Goal: Task Accomplishment & Management: Manage account settings

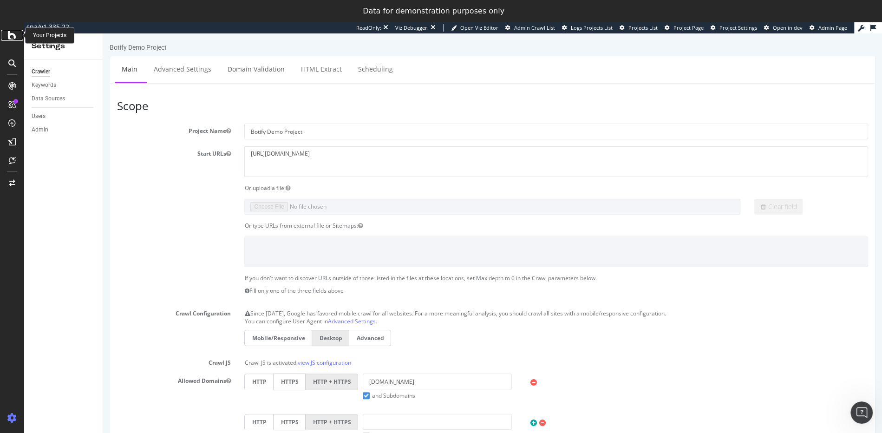
click at [14, 35] on icon at bounding box center [12, 35] width 8 height 11
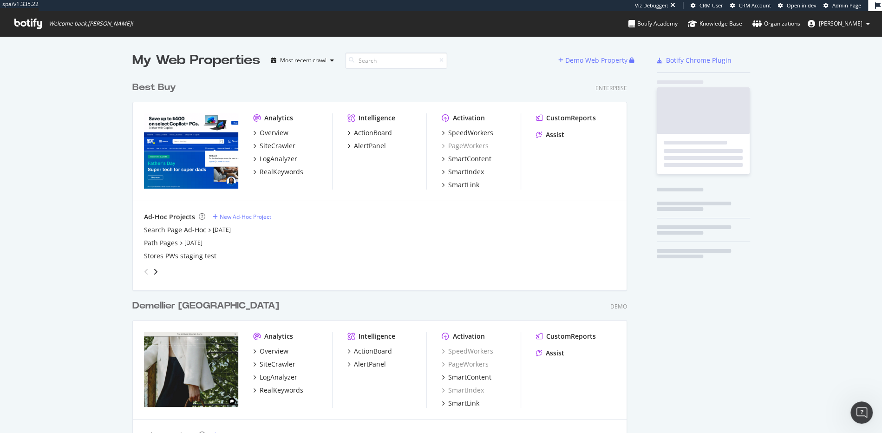
scroll to position [7772, 492]
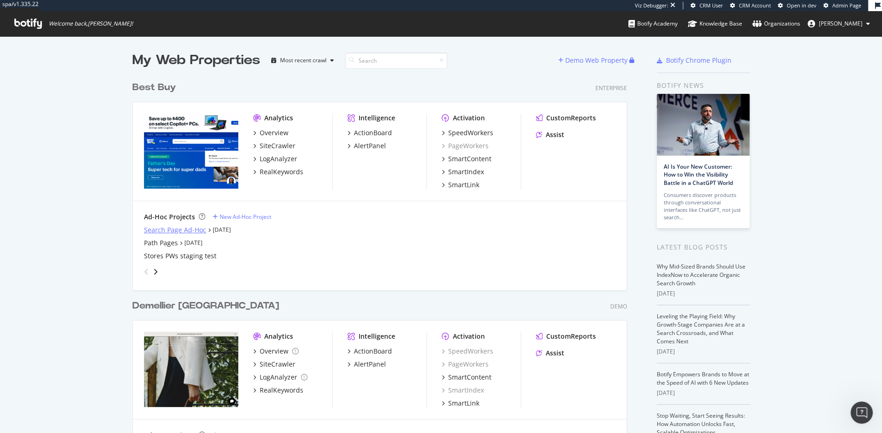
click at [179, 230] on div "Search Page Ad-Hoc" at bounding box center [175, 229] width 62 height 9
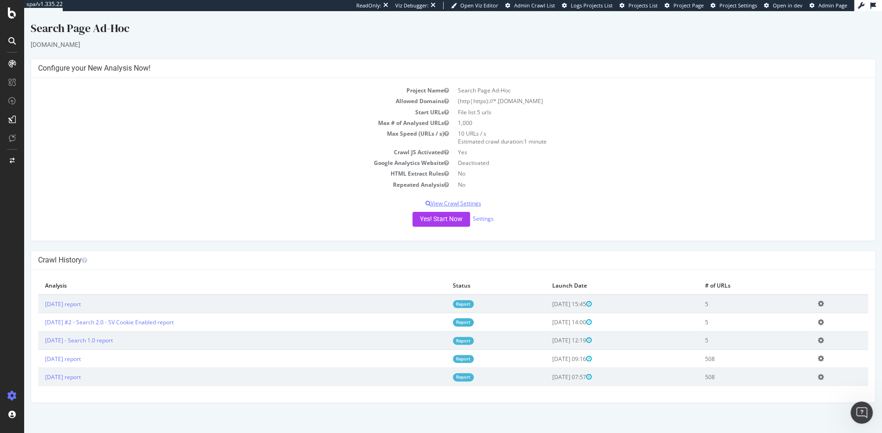
click at [466, 201] on p "View Crawl Settings" at bounding box center [453, 203] width 830 height 8
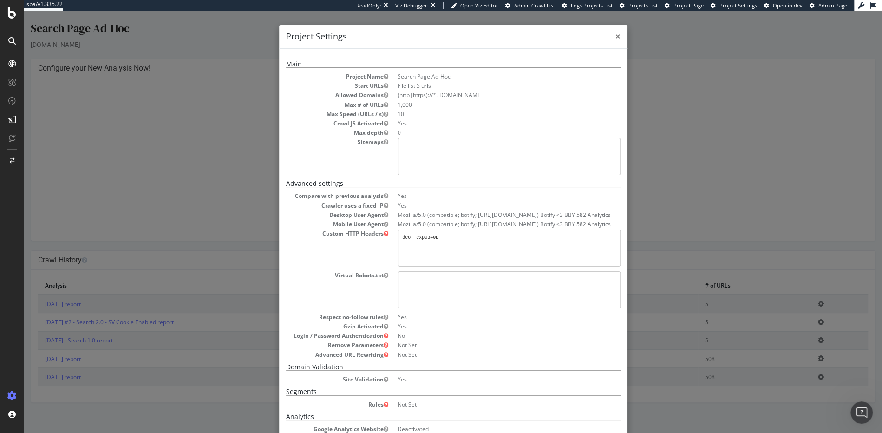
click at [615, 34] on span "×" at bounding box center [618, 36] width 6 height 13
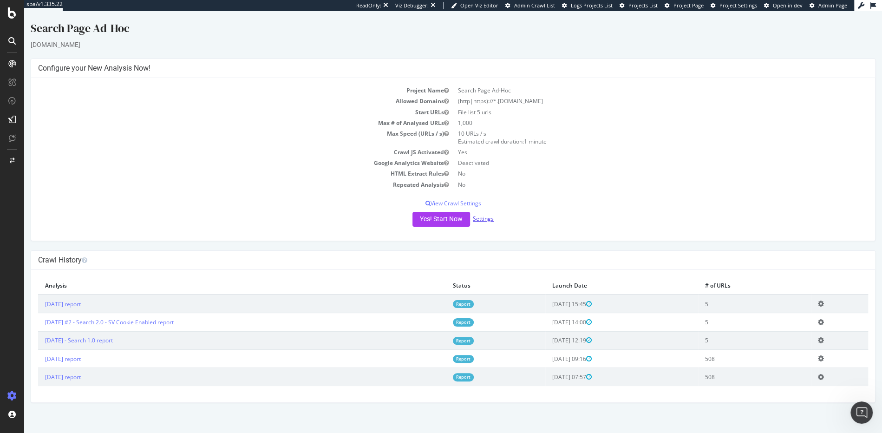
click at [483, 217] on link "Settings" at bounding box center [483, 219] width 21 height 8
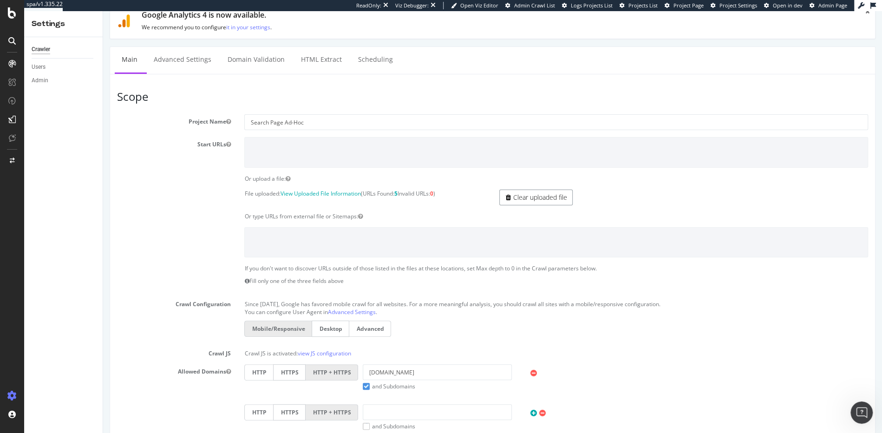
scroll to position [90, 0]
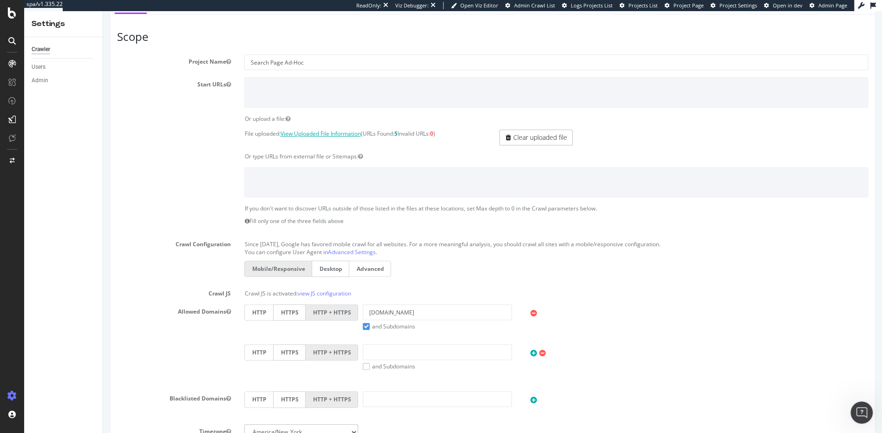
click at [323, 133] on link "View Uploaded File Information" at bounding box center [320, 134] width 80 height 8
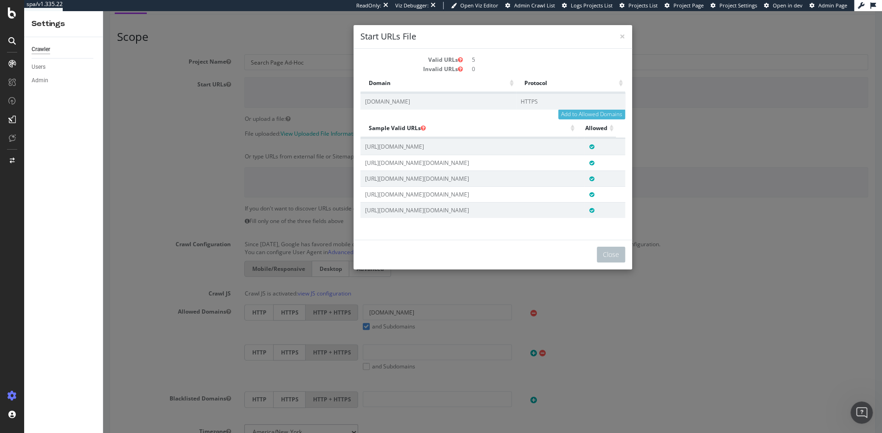
scroll to position [2, 0]
click at [619, 38] on span "×" at bounding box center [622, 36] width 6 height 13
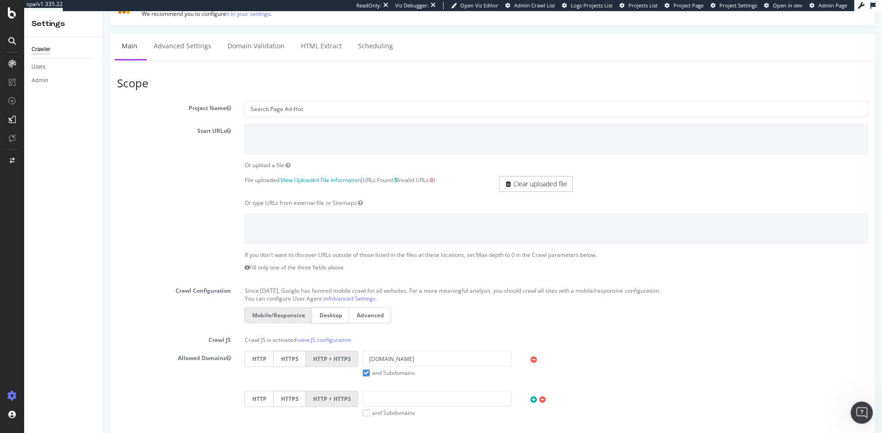
scroll to position [0, 0]
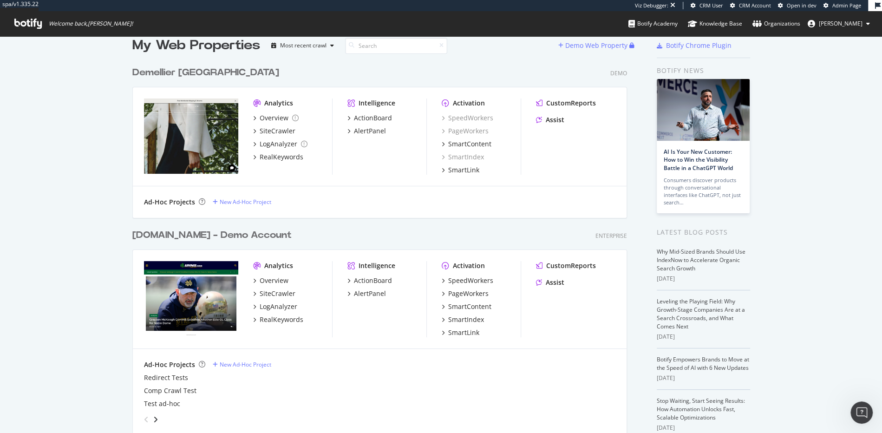
scroll to position [81, 0]
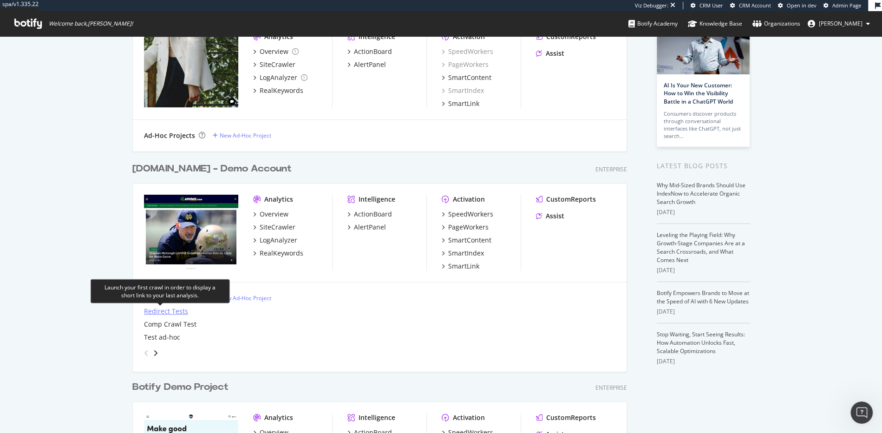
click at [159, 310] on div "Redirect Tests" at bounding box center [166, 310] width 44 height 9
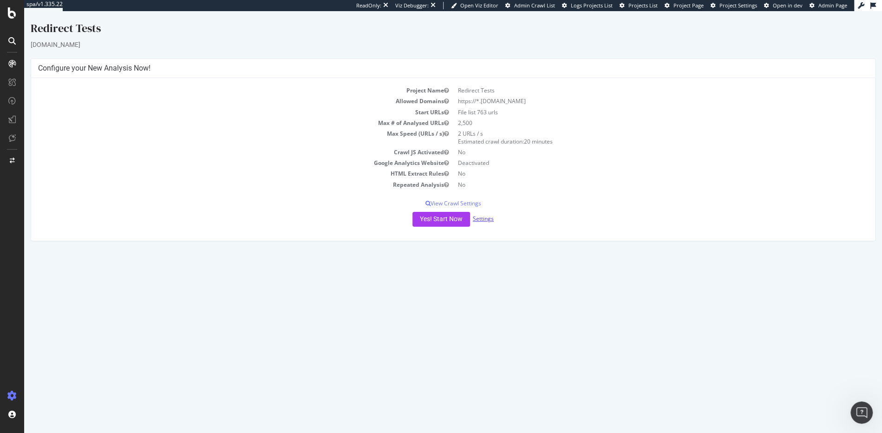
click at [484, 217] on link "Settings" at bounding box center [483, 219] width 21 height 8
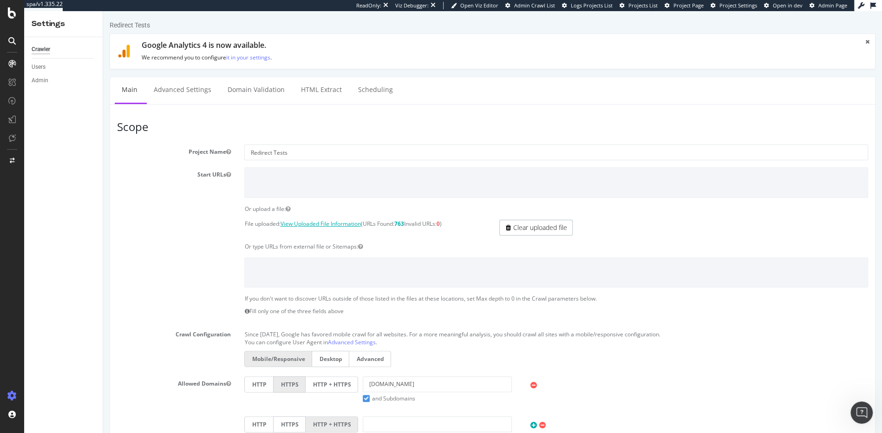
click at [308, 221] on link "View Uploaded File Information" at bounding box center [320, 224] width 80 height 8
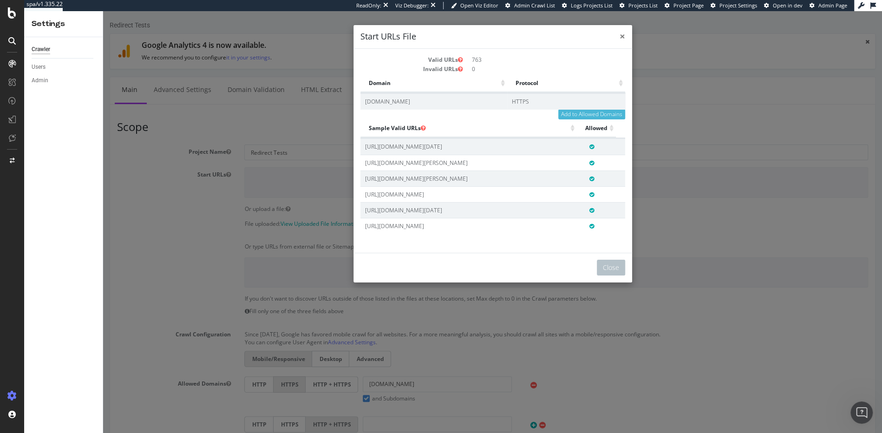
click at [619, 35] on span "×" at bounding box center [622, 36] width 6 height 13
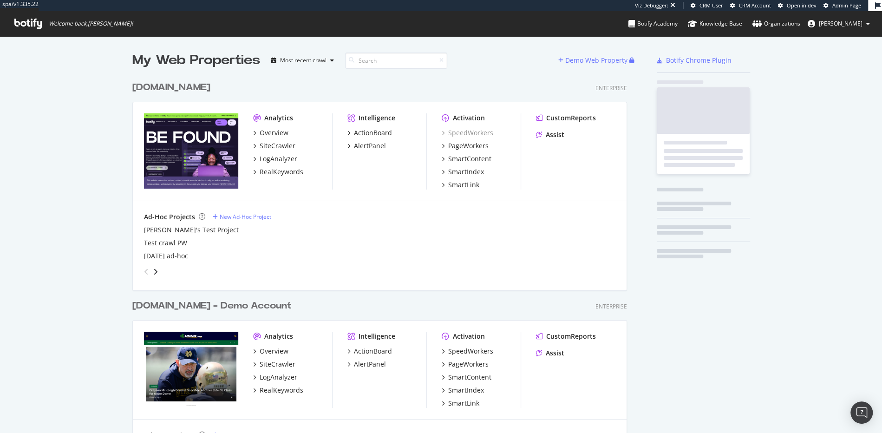
scroll to position [1415, 492]
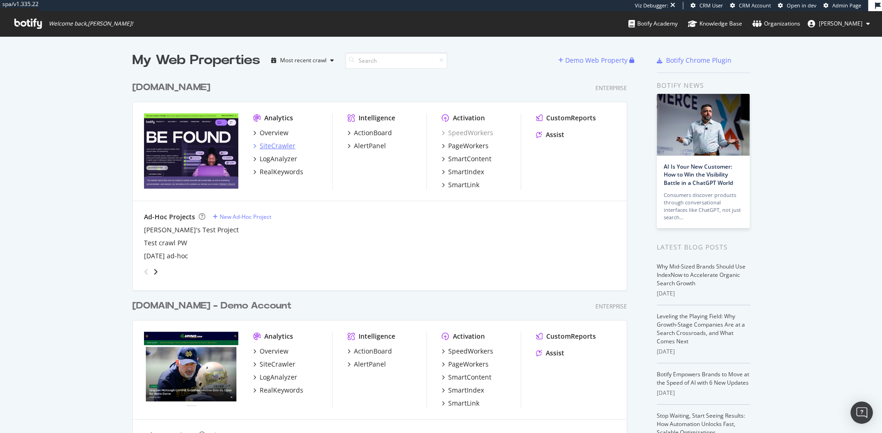
click at [265, 143] on div "SiteCrawler" at bounding box center [278, 145] width 36 height 9
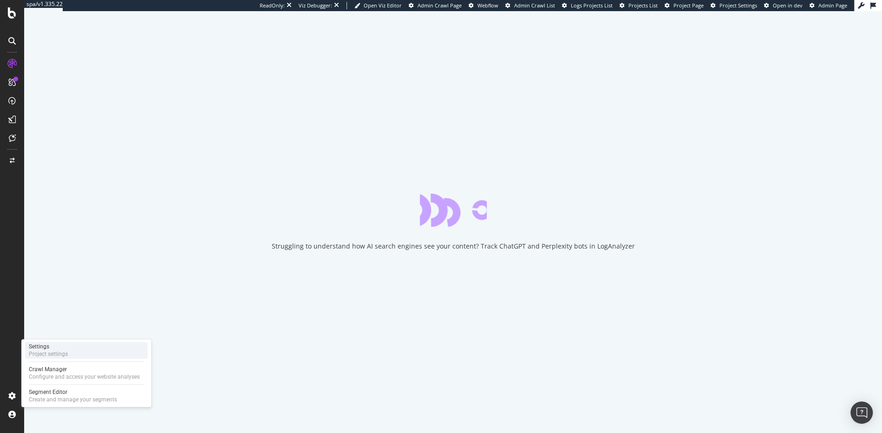
click at [48, 348] on div "Settings" at bounding box center [48, 346] width 39 height 7
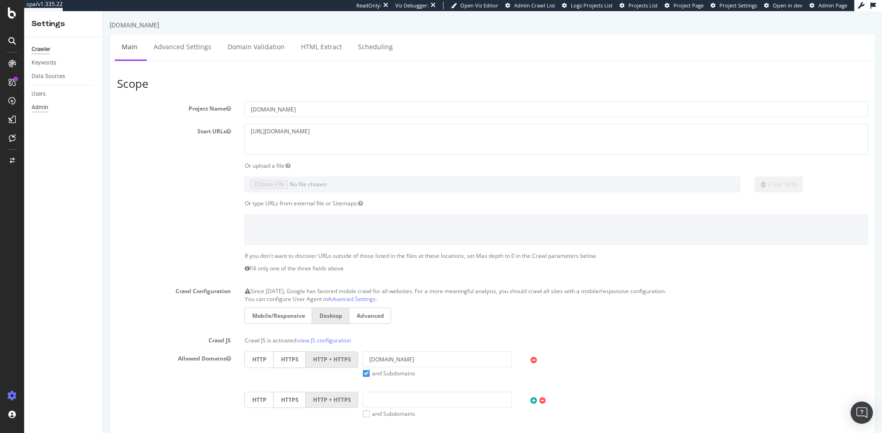
click at [47, 108] on div "Admin" at bounding box center [40, 108] width 17 height 10
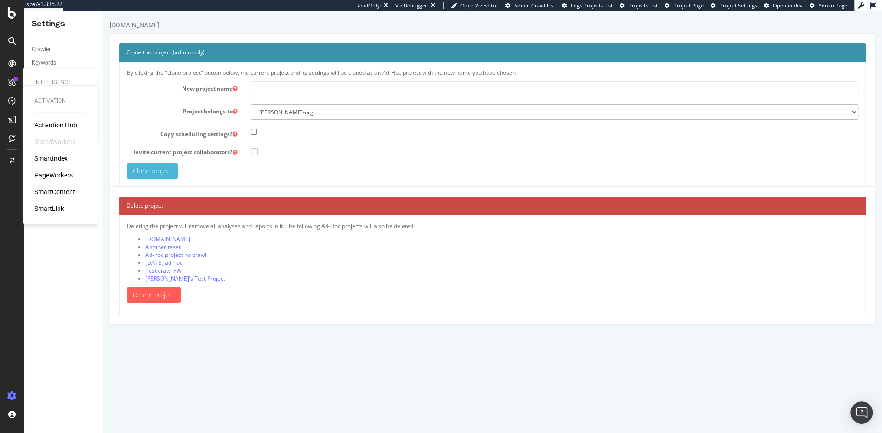
click at [280, 113] on select "colleen-org another-test new-organization demo-org0" at bounding box center [554, 112] width 607 height 16
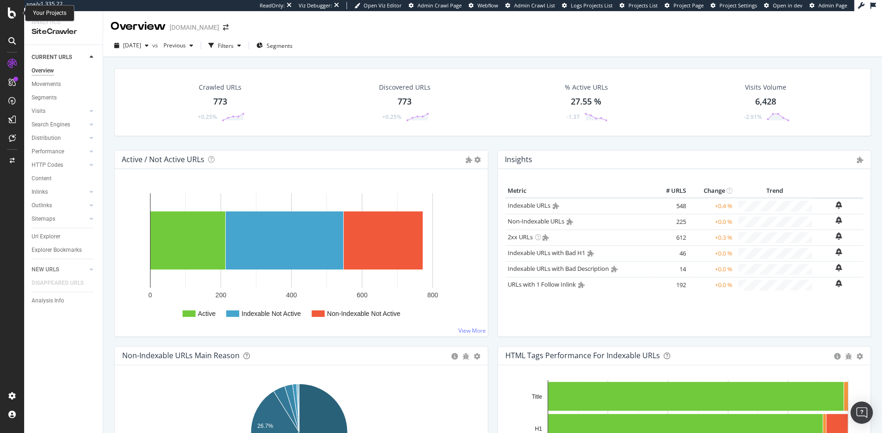
click at [13, 12] on icon at bounding box center [12, 12] width 8 height 11
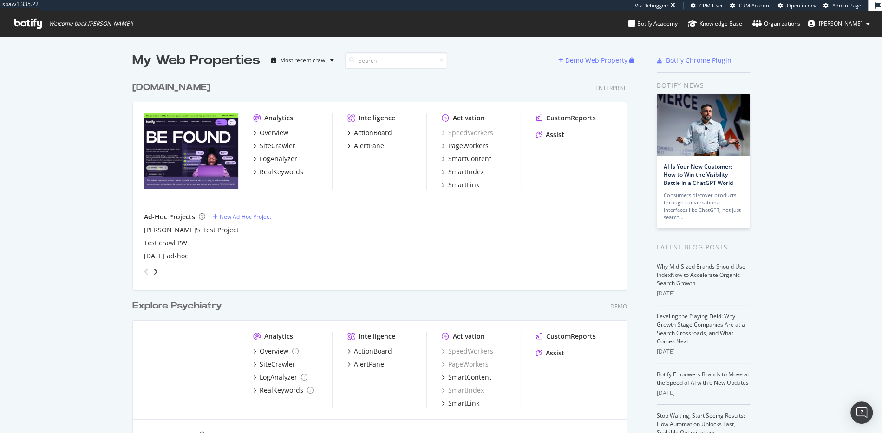
scroll to position [371, 492]
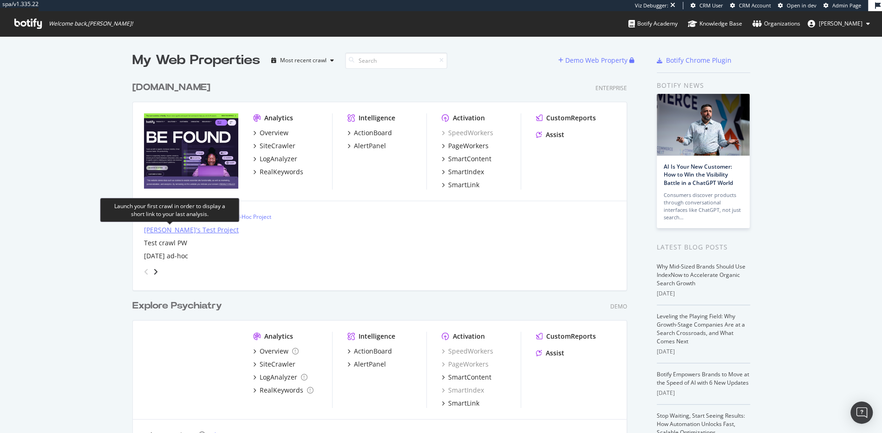
click at [178, 230] on div "Gabby's Test Project" at bounding box center [191, 229] width 95 height 9
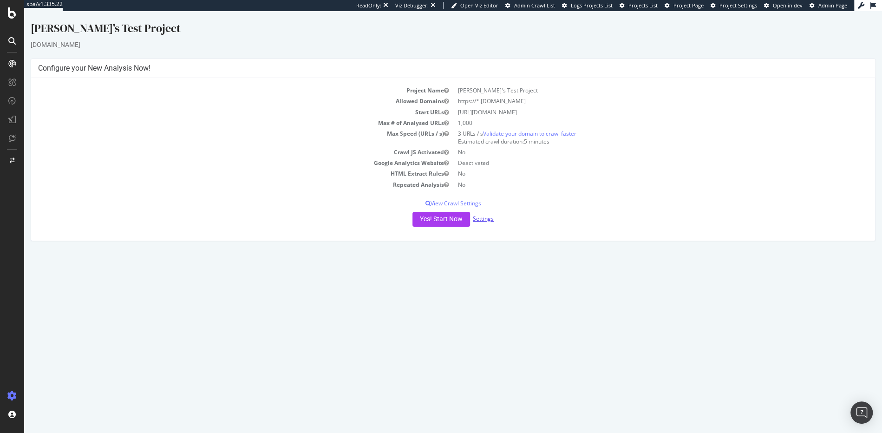
click at [480, 220] on link "Settings" at bounding box center [483, 219] width 21 height 8
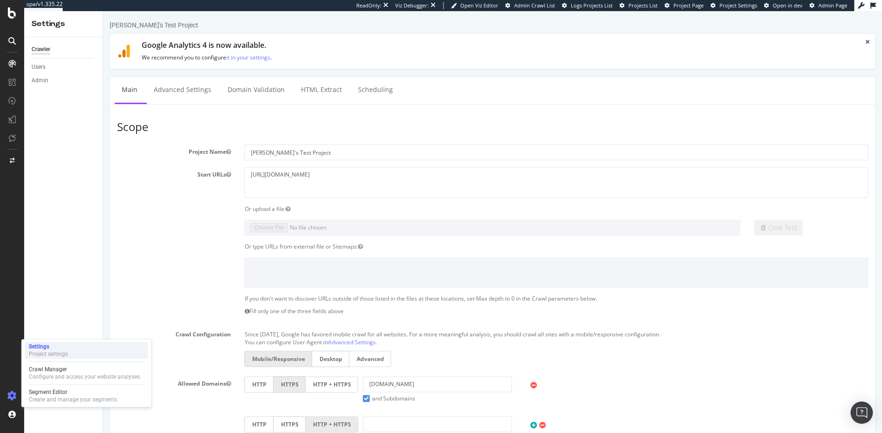
click at [50, 346] on div "Settings" at bounding box center [48, 346] width 39 height 7
click at [51, 80] on link "Admin" at bounding box center [64, 81] width 65 height 10
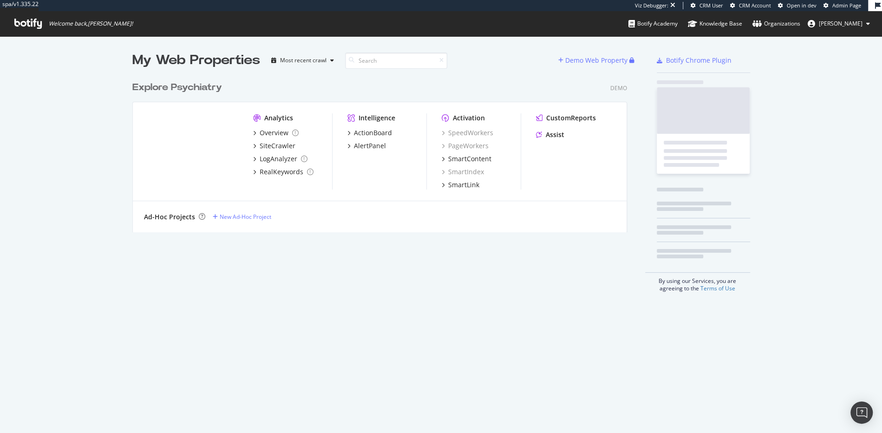
scroll to position [423, 863]
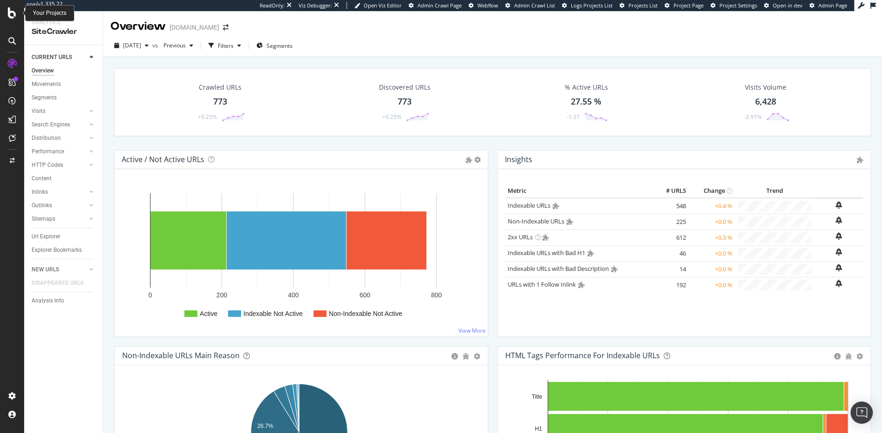
click at [11, 8] on icon at bounding box center [12, 12] width 8 height 11
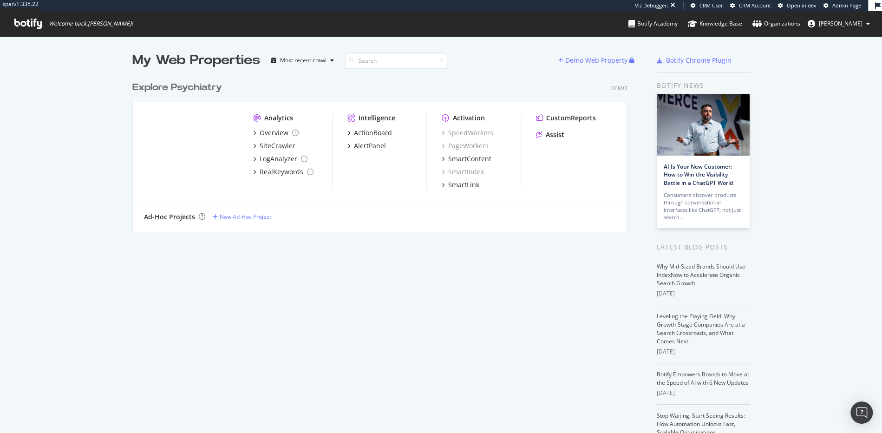
scroll to position [153, 492]
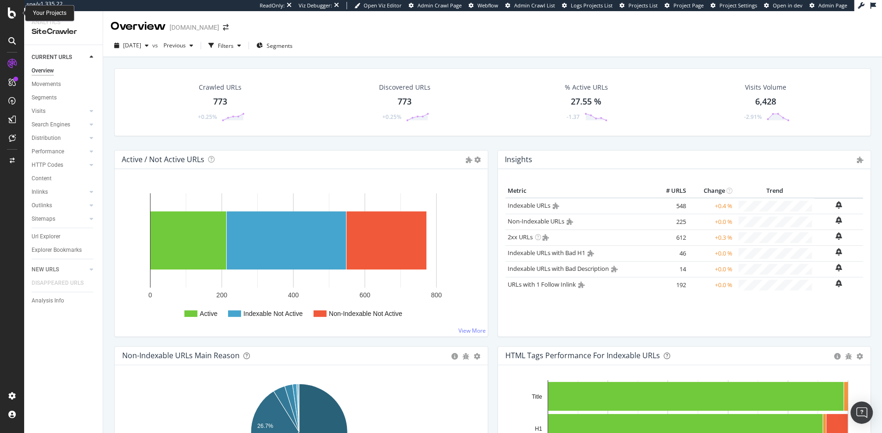
click at [9, 14] on icon at bounding box center [12, 12] width 8 height 11
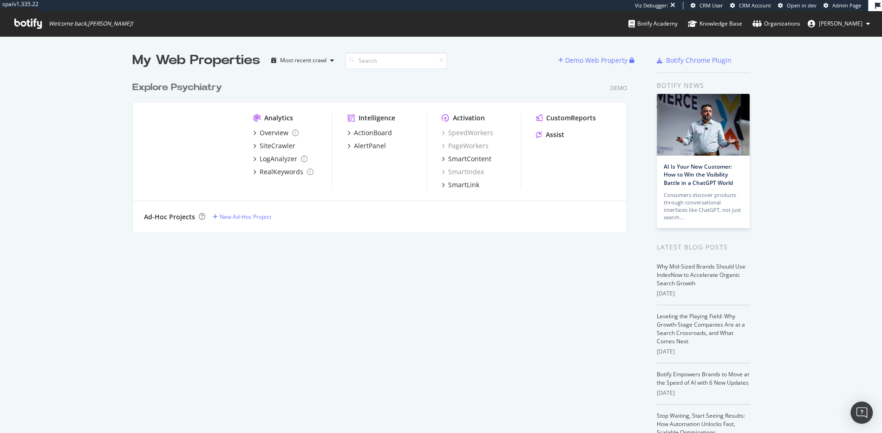
scroll to position [153, 492]
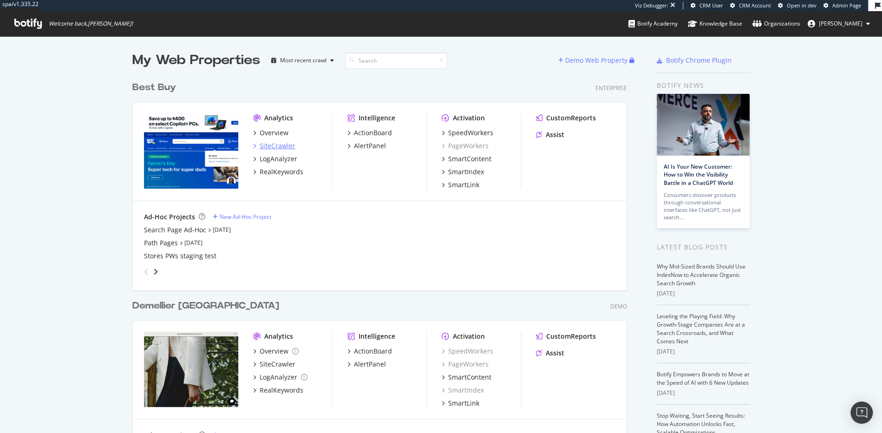
click at [282, 149] on div "SiteCrawler" at bounding box center [278, 145] width 36 height 9
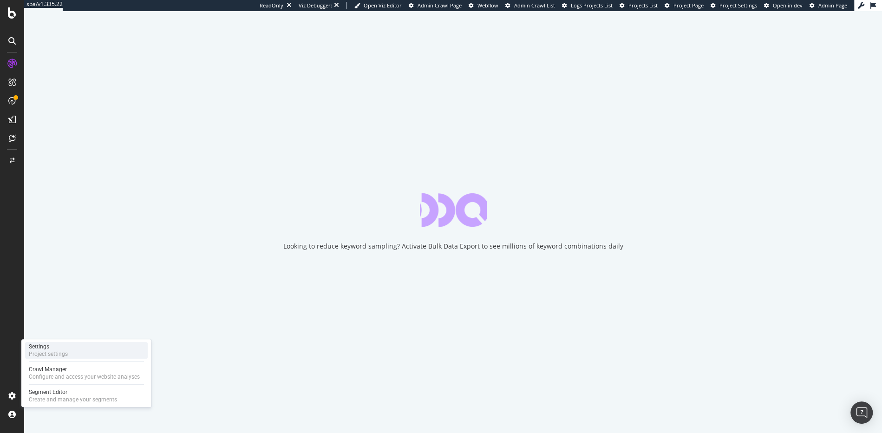
click at [35, 347] on div "Settings" at bounding box center [48, 346] width 39 height 7
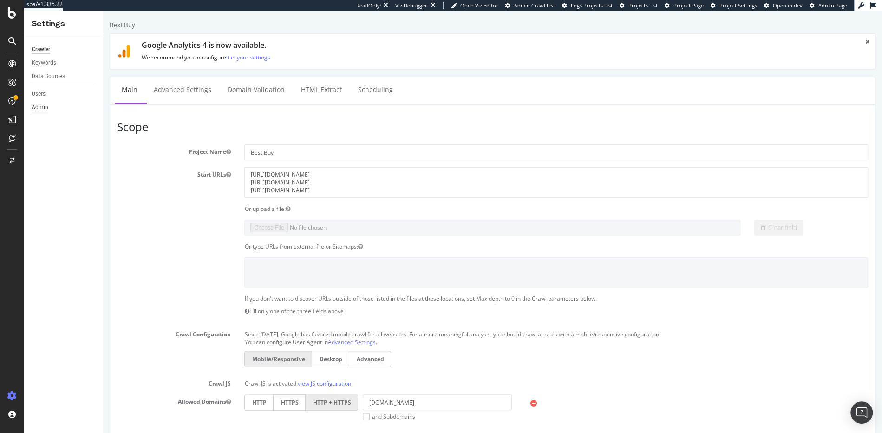
click at [45, 110] on div "Admin" at bounding box center [40, 108] width 17 height 10
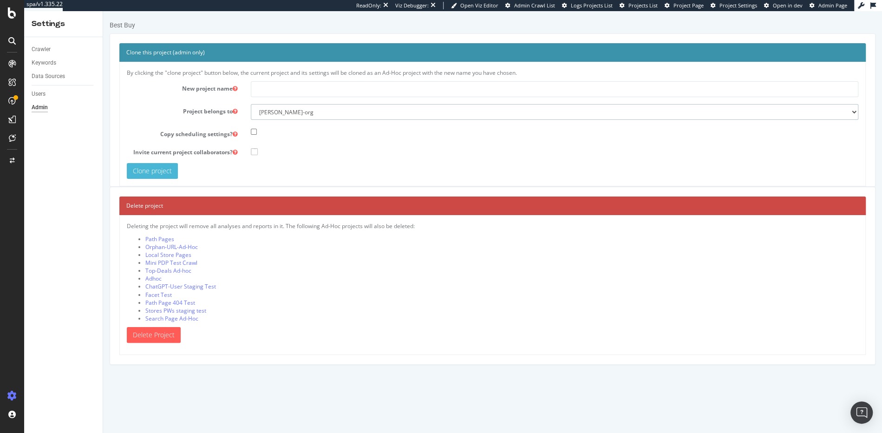
click at [852, 112] on select "colleen-org another-test new-organization demo-org0" at bounding box center [554, 112] width 607 height 16
